Goal: Find specific page/section: Find specific page/section

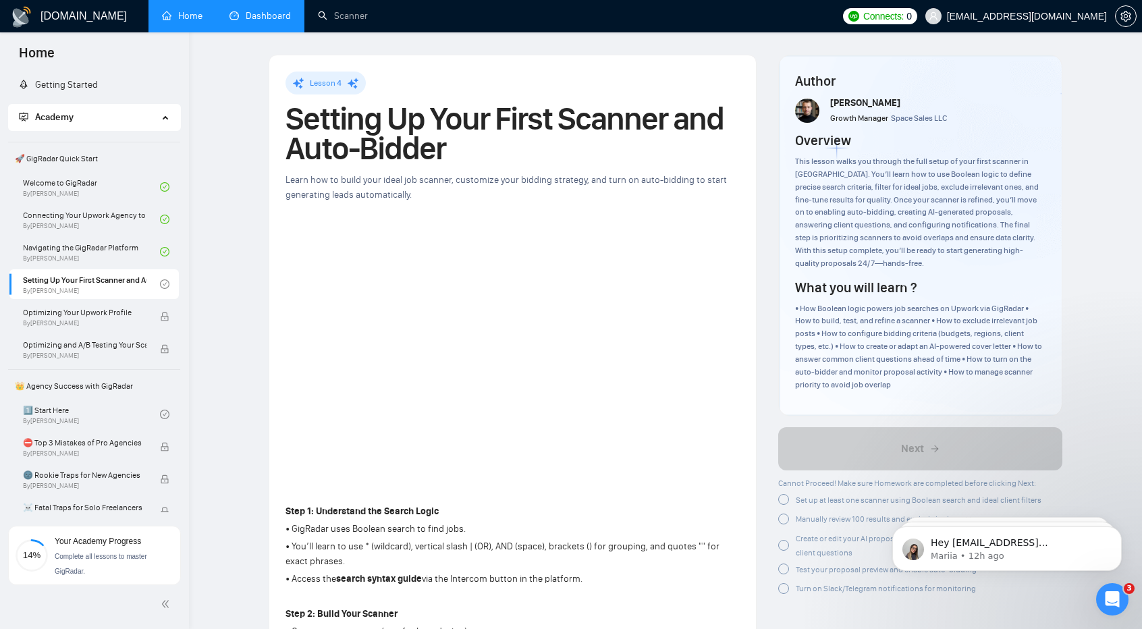
click at [245, 17] on link "Dashboard" at bounding box center [260, 15] width 61 height 11
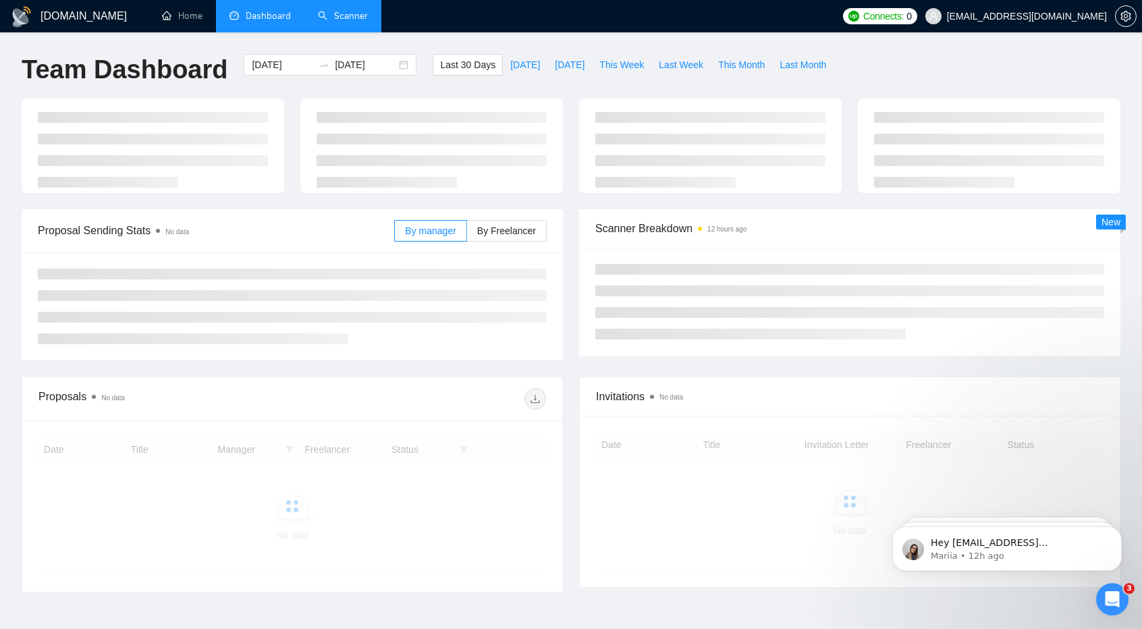
click at [351, 16] on link "Scanner" at bounding box center [343, 15] width 50 height 11
